Goal: Task Accomplishment & Management: Manage account settings

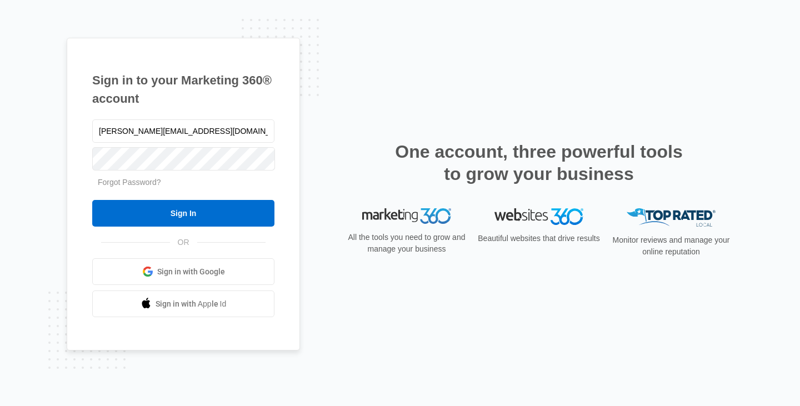
click at [231, 174] on form "[PERSON_NAME][EMAIL_ADDRESS][DOMAIN_NAME] Forgot Password? Sign In" at bounding box center [183, 172] width 182 height 110
click at [201, 197] on form "[PERSON_NAME][EMAIL_ADDRESS][DOMAIN_NAME] Forgot Password? Sign In" at bounding box center [183, 172] width 182 height 110
click at [192, 214] on input "Sign In" at bounding box center [183, 213] width 182 height 27
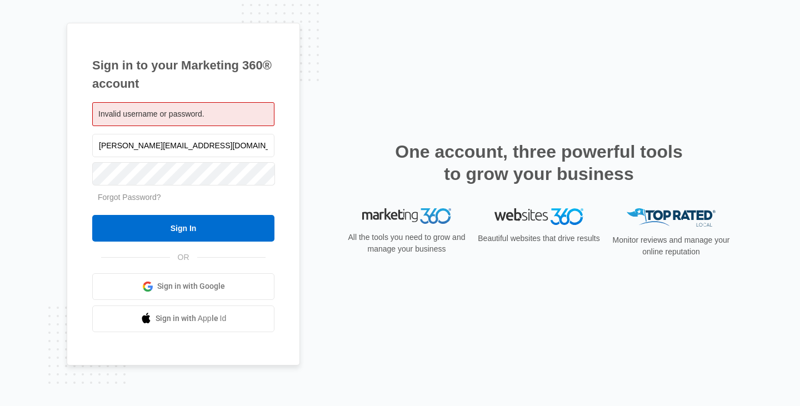
drag, startPoint x: 103, startPoint y: 148, endPoint x: 96, endPoint y: 147, distance: 6.8
click at [96, 147] on input "[PERSON_NAME][EMAIL_ADDRESS][DOMAIN_NAME]" at bounding box center [183, 145] width 182 height 23
type input "[PERSON_NAME][EMAIL_ADDRESS][DOMAIN_NAME]"
click at [182, 224] on input "Sign In" at bounding box center [183, 228] width 182 height 27
drag, startPoint x: 99, startPoint y: 147, endPoint x: 88, endPoint y: 144, distance: 11.3
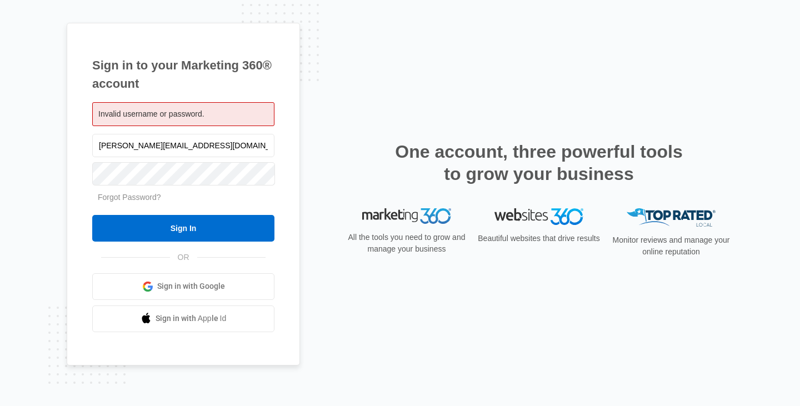
click at [88, 144] on div "Sign in to your Marketing 360® account Invalid username or password. a.sievers@…" at bounding box center [183, 194] width 233 height 343
click at [240, 154] on input "a.sievers@deanslandscaping.com" at bounding box center [183, 145] width 182 height 23
